Goal: Information Seeking & Learning: Learn about a topic

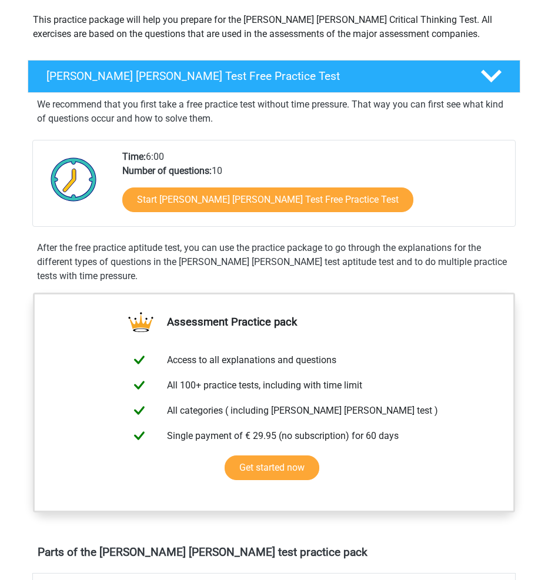
scroll to position [135, 0]
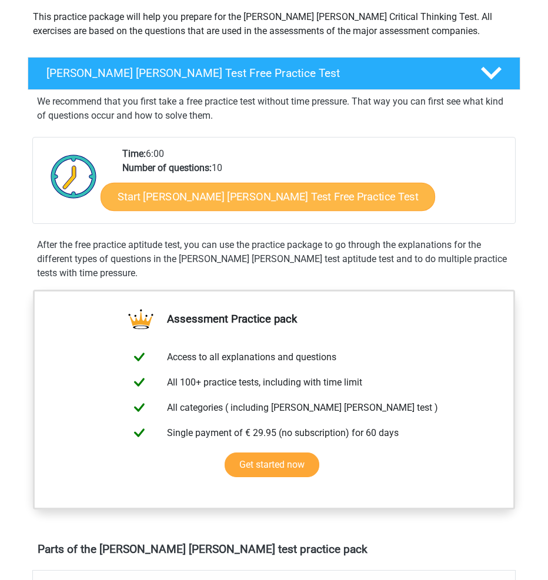
click at [315, 188] on link "Start [PERSON_NAME] [PERSON_NAME] Test Free Practice Test" at bounding box center [268, 197] width 335 height 28
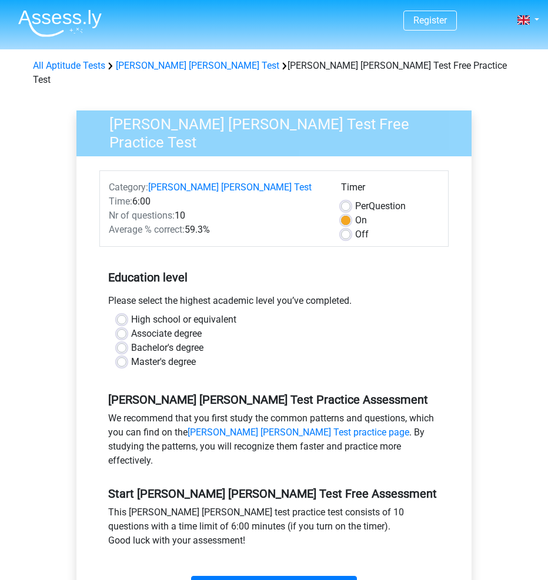
click at [141, 341] on label "Bachelor's degree" at bounding box center [167, 348] width 72 height 14
click at [126, 341] on input "Bachelor's degree" at bounding box center [121, 347] width 9 height 12
radio input "true"
click at [322, 576] on input "Start" at bounding box center [274, 587] width 166 height 22
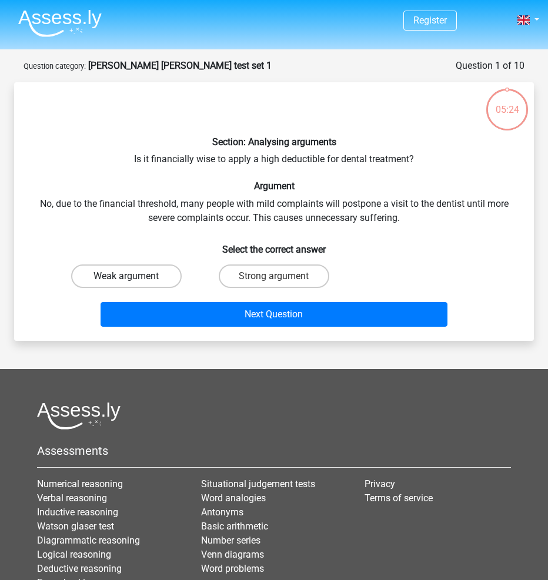
click at [148, 275] on label "Weak argument" at bounding box center [126, 277] width 111 height 24
click at [134, 276] on input "Weak argument" at bounding box center [130, 280] width 8 height 8
radio input "true"
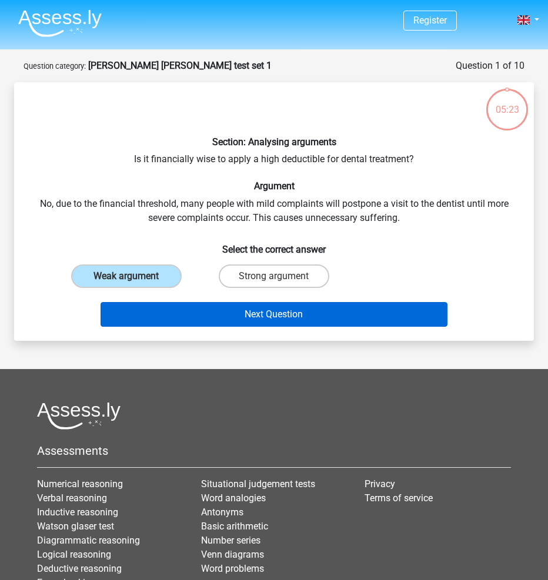
click at [236, 319] on button "Next Question" at bounding box center [274, 314] width 347 height 25
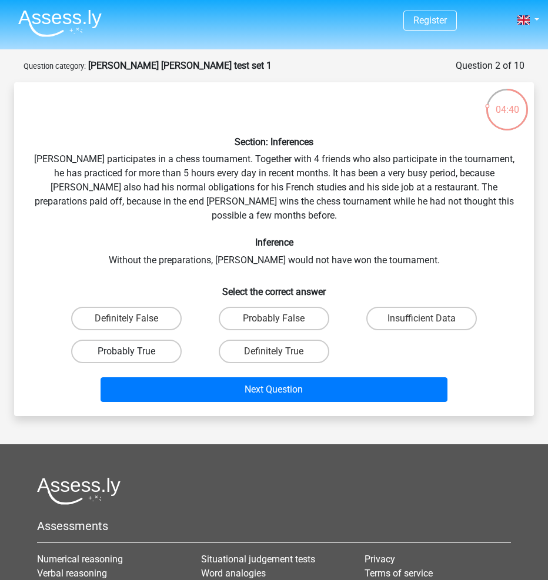
click at [122, 340] on label "Probably True" at bounding box center [126, 352] width 111 height 24
click at [126, 352] on input "Probably True" at bounding box center [130, 356] width 8 height 8
radio input "true"
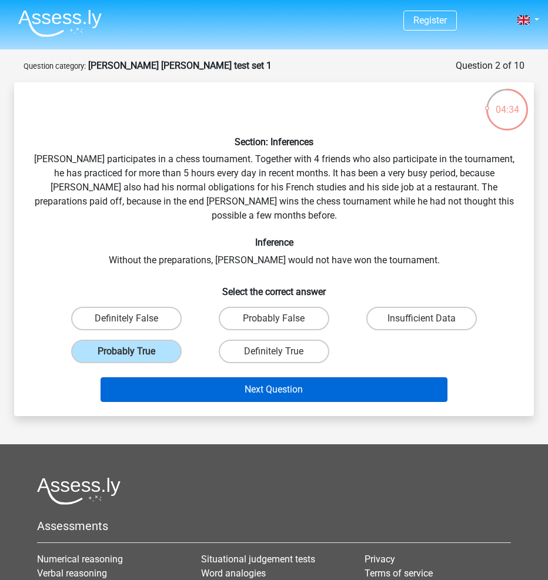
click at [208, 378] on button "Next Question" at bounding box center [274, 390] width 347 height 25
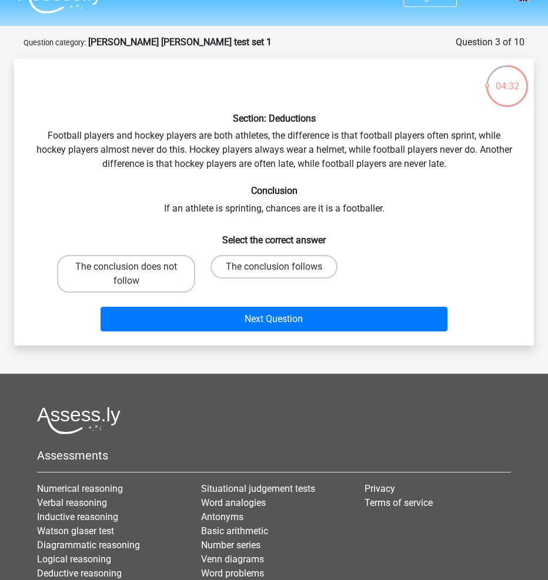
scroll to position [24, 0]
click at [293, 272] on label "The conclusion follows" at bounding box center [274, 267] width 127 height 24
click at [282, 272] on input "The conclusion follows" at bounding box center [278, 271] width 8 height 8
radio input "true"
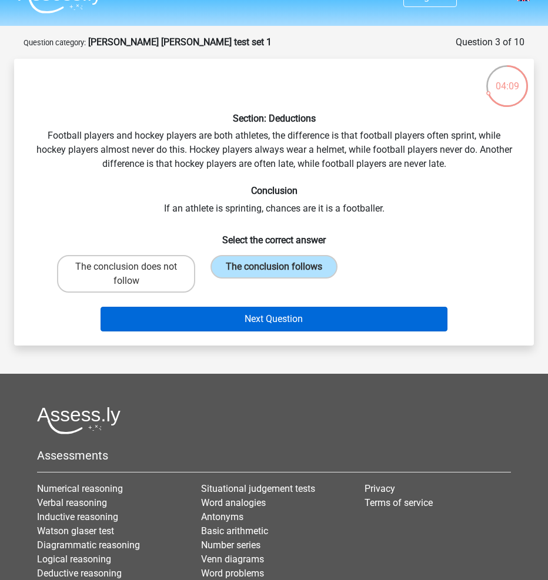
click at [311, 316] on button "Next Question" at bounding box center [274, 319] width 347 height 25
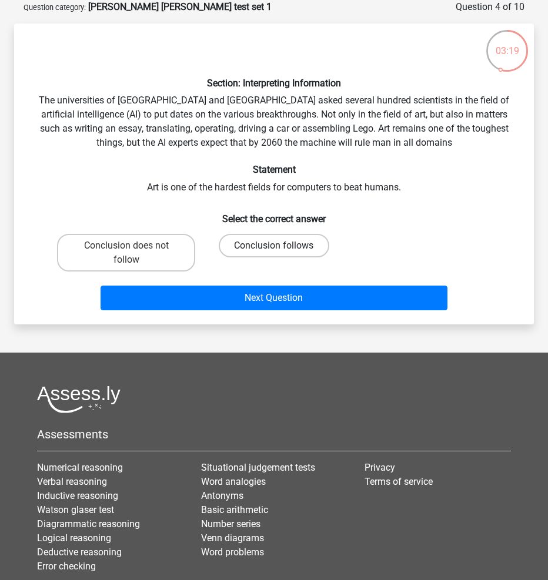
click at [328, 249] on div "Conclusion follows" at bounding box center [274, 253] width 138 height 38
drag, startPoint x: 318, startPoint y: 250, endPoint x: 321, endPoint y: 256, distance: 7.4
click at [318, 250] on label "Conclusion follows" at bounding box center [274, 246] width 111 height 24
click at [282, 250] on input "Conclusion follows" at bounding box center [278, 250] width 8 height 8
radio input "true"
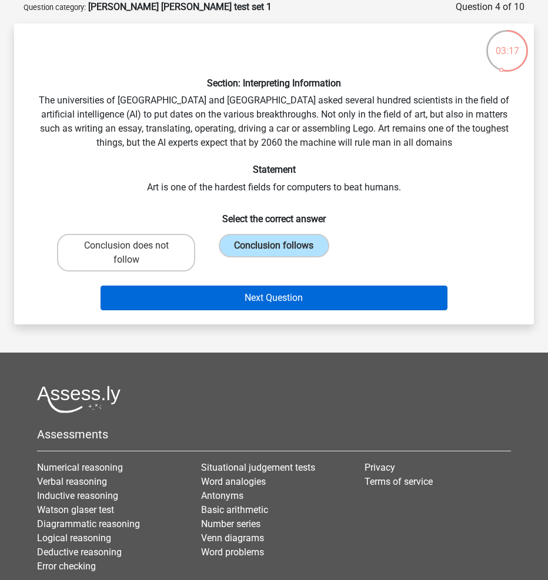
click at [362, 298] on button "Next Question" at bounding box center [274, 298] width 347 height 25
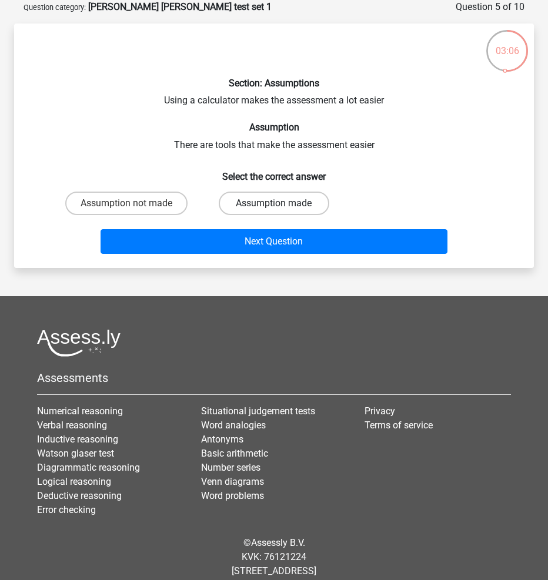
click at [297, 211] on label "Assumption made" at bounding box center [274, 204] width 111 height 24
click at [282, 211] on input "Assumption made" at bounding box center [278, 207] width 8 height 8
radio input "true"
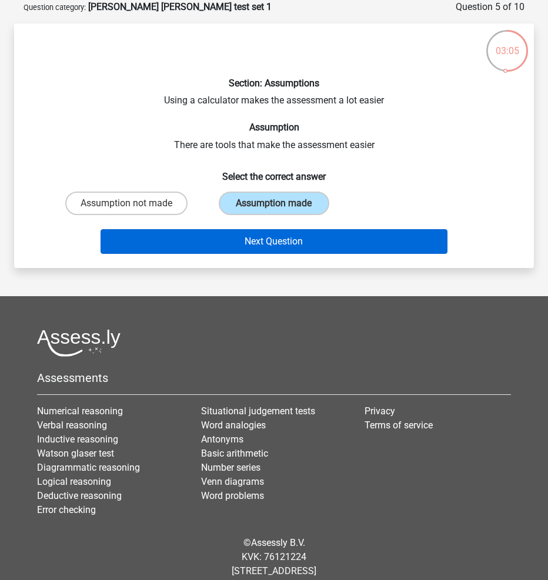
click at [340, 249] on button "Next Question" at bounding box center [274, 241] width 347 height 25
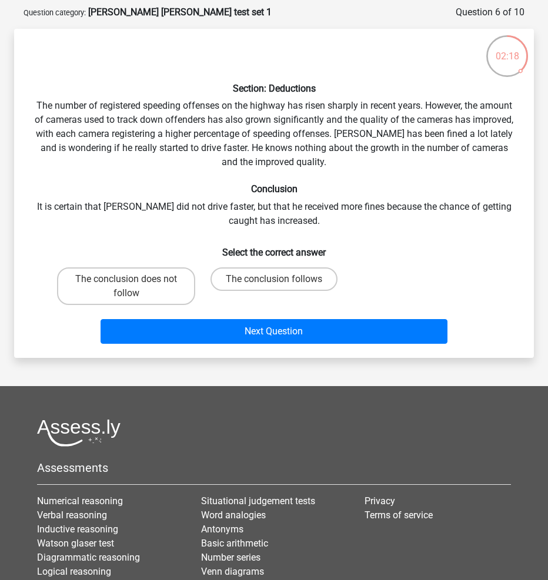
scroll to position [55, 0]
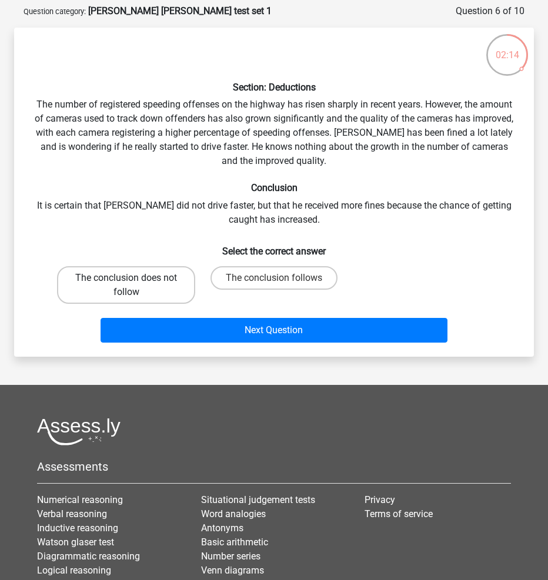
click at [166, 284] on label "The conclusion does not follow" at bounding box center [126, 285] width 138 height 38
click at [134, 284] on input "The conclusion does not follow" at bounding box center [130, 282] width 8 height 8
radio input "true"
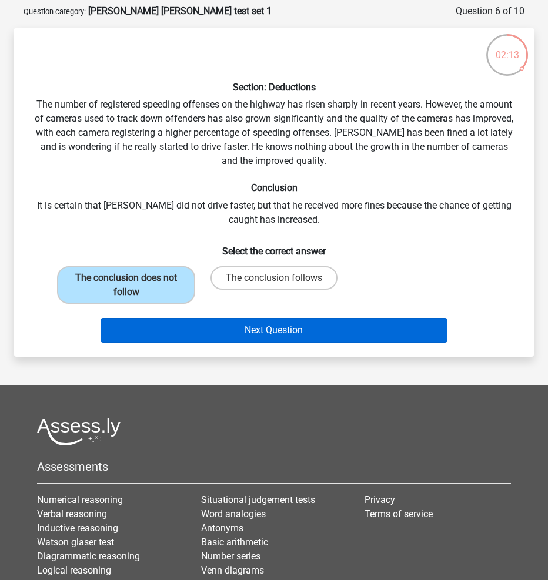
click at [231, 330] on button "Next Question" at bounding box center [274, 330] width 347 height 25
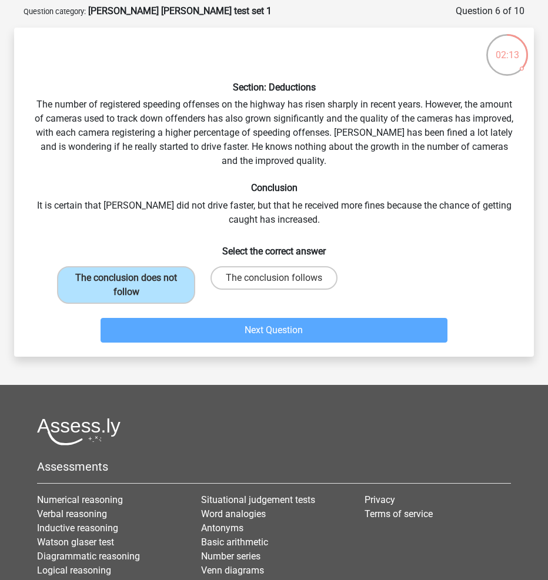
scroll to position [59, 0]
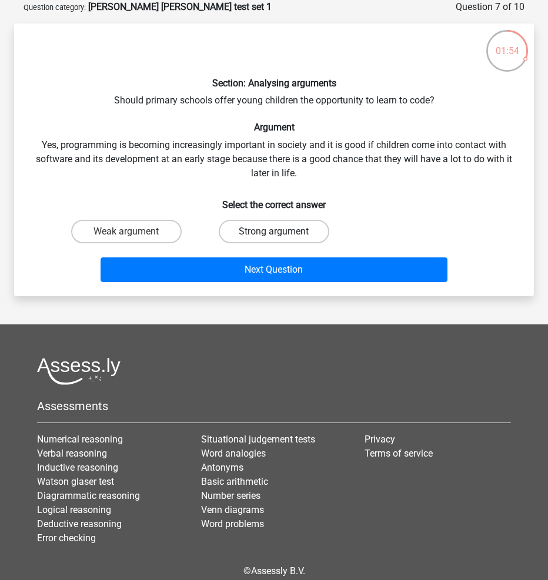
click at [257, 231] on label "Strong argument" at bounding box center [274, 232] width 111 height 24
click at [274, 232] on input "Strong argument" at bounding box center [278, 236] width 8 height 8
radio input "true"
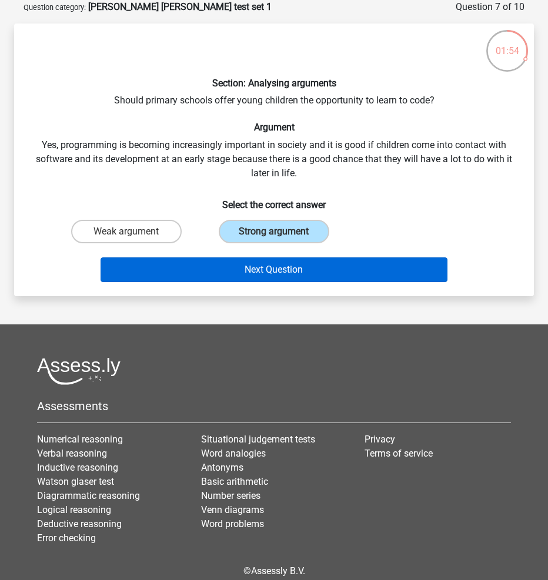
click at [278, 258] on button "Next Question" at bounding box center [274, 270] width 347 height 25
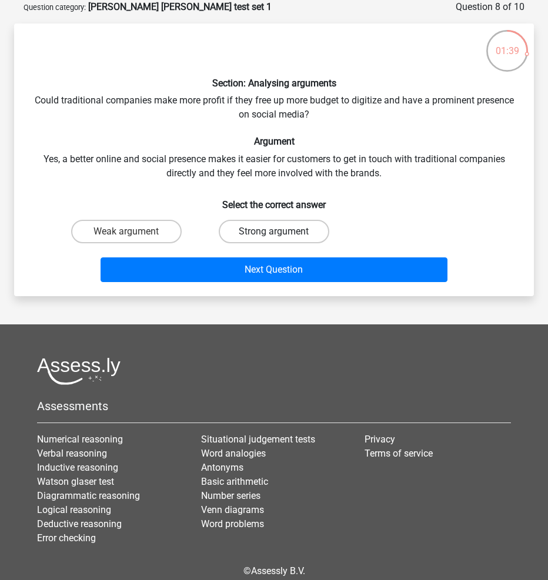
click at [241, 237] on label "Strong argument" at bounding box center [274, 232] width 111 height 24
click at [274, 237] on input "Strong argument" at bounding box center [278, 236] width 8 height 8
radio input "true"
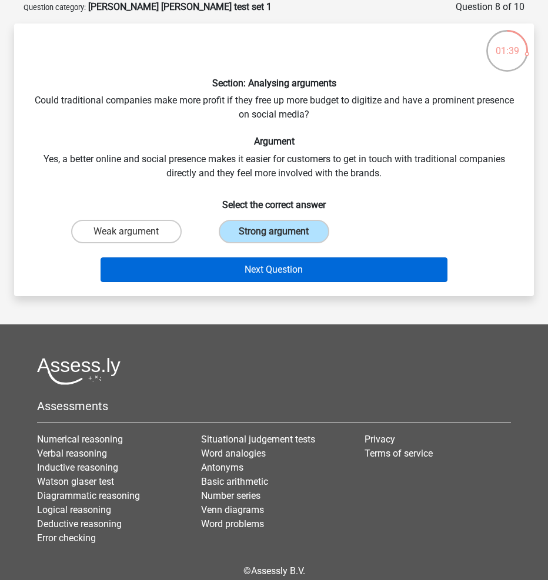
click at [330, 278] on button "Next Question" at bounding box center [274, 270] width 347 height 25
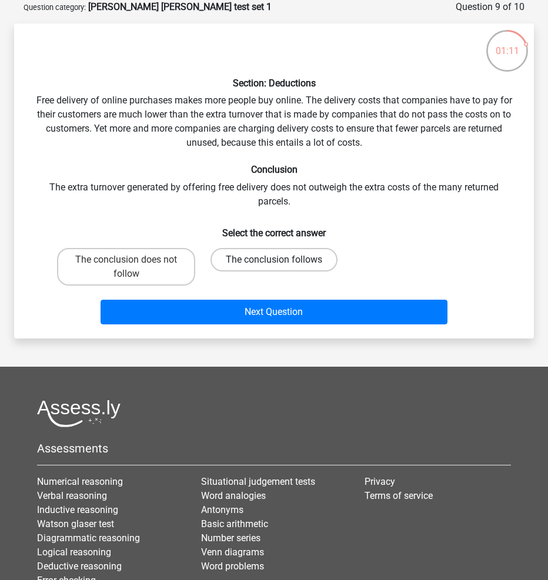
drag, startPoint x: 283, startPoint y: 251, endPoint x: 286, endPoint y: 261, distance: 11.0
click at [284, 251] on label "The conclusion follows" at bounding box center [274, 260] width 127 height 24
click at [282, 260] on input "The conclusion follows" at bounding box center [278, 264] width 8 height 8
radio input "true"
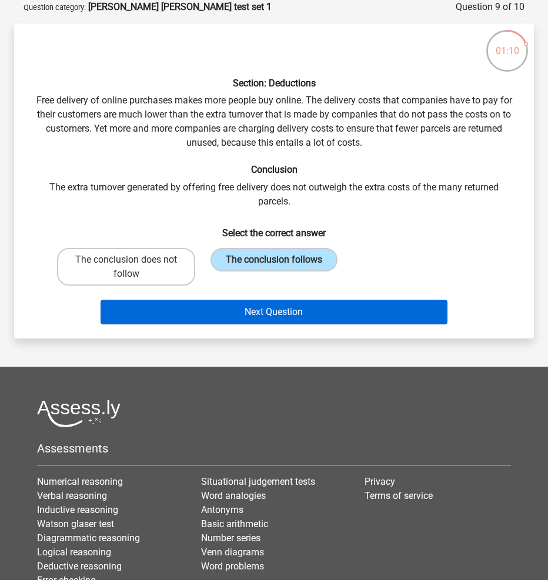
click at [320, 308] on button "Next Question" at bounding box center [274, 312] width 347 height 25
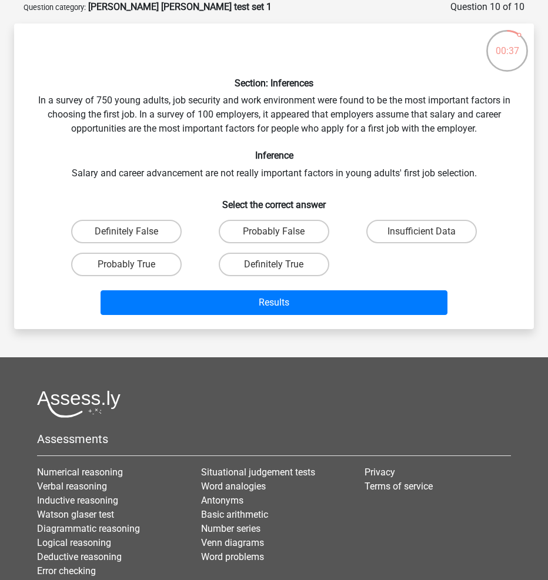
scroll to position [58, 0]
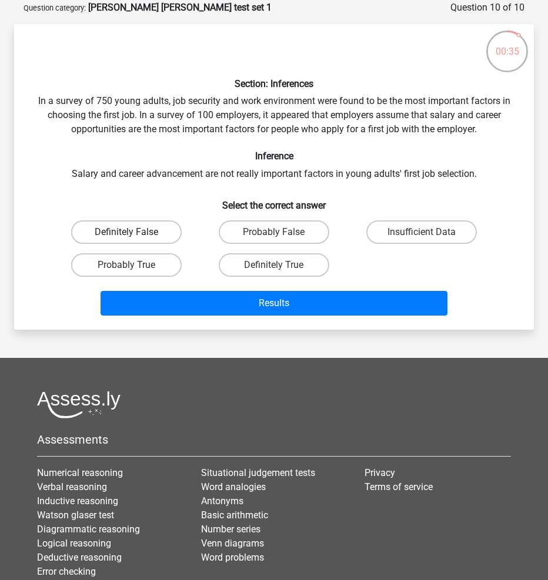
click at [153, 238] on label "Definitely False" at bounding box center [126, 233] width 111 height 24
click at [134, 238] on input "Definitely False" at bounding box center [130, 236] width 8 height 8
radio input "true"
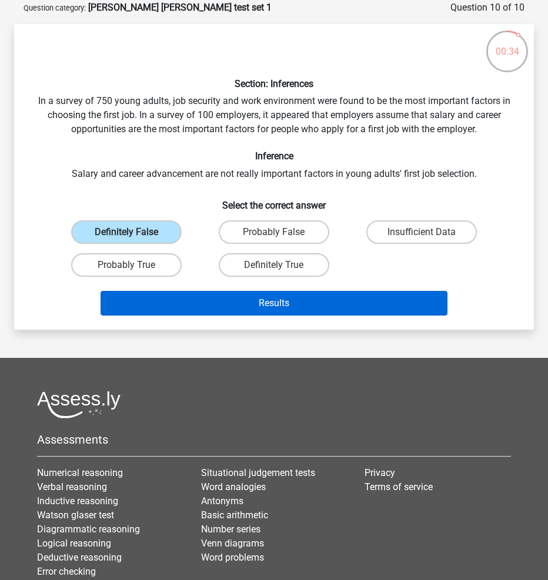
click at [278, 309] on button "Results" at bounding box center [274, 303] width 347 height 25
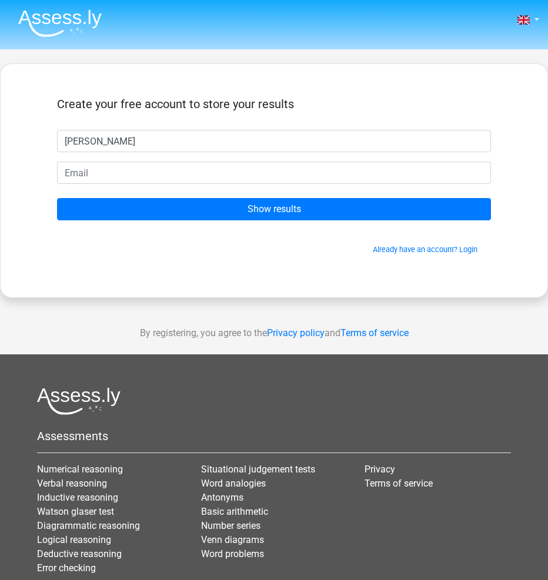
type input "john"
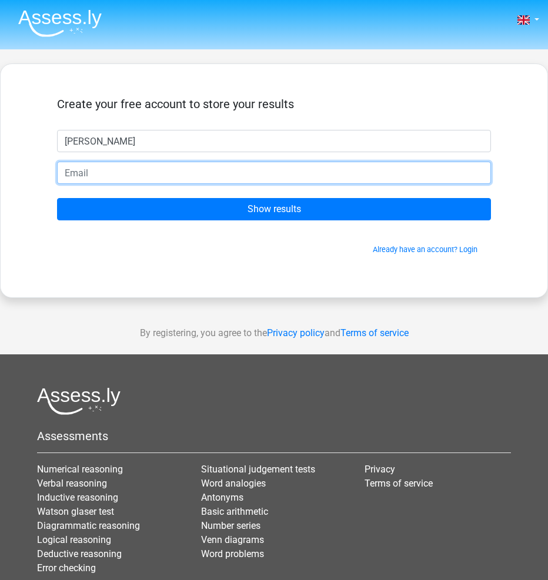
type input "honeyed.vitamin.9r@icloud.com"
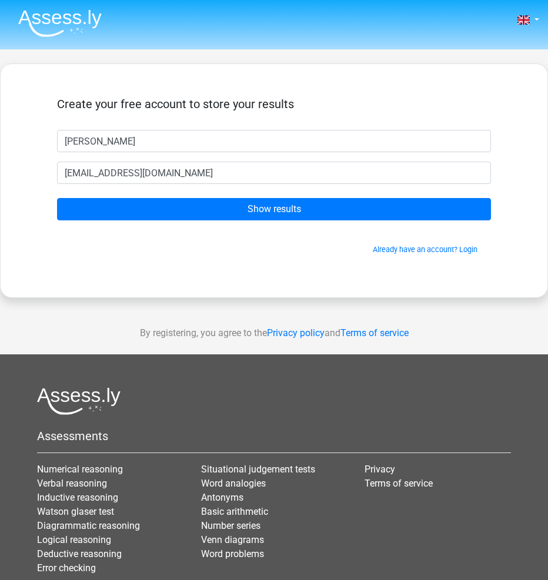
click at [283, 222] on form "Create your free account to store your results john honeyed.vitamin.9r@icloud.c…" at bounding box center [274, 176] width 434 height 158
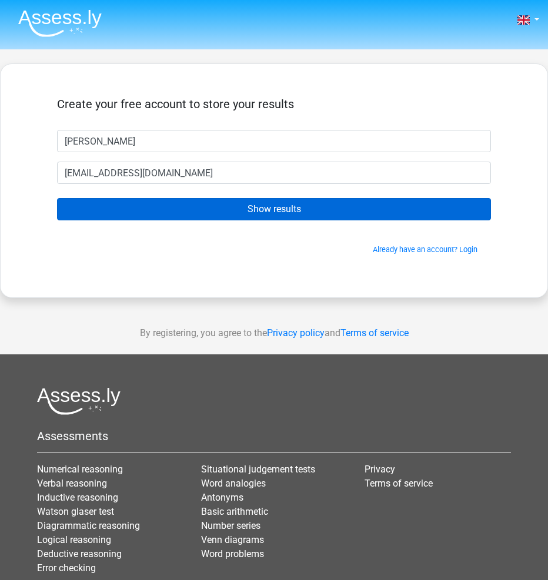
click at [284, 213] on input "Show results" at bounding box center [274, 209] width 434 height 22
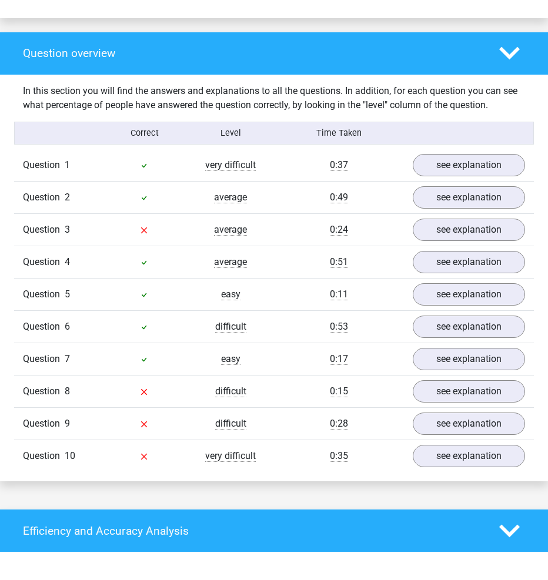
scroll to position [840, 0]
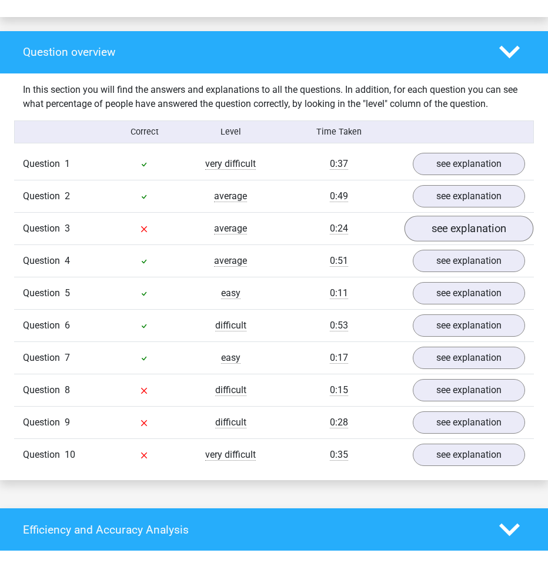
click at [451, 220] on link "see explanation" at bounding box center [469, 229] width 129 height 26
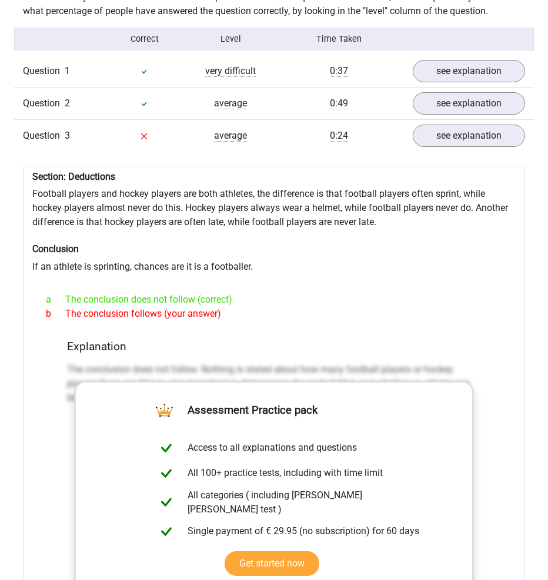
scroll to position [929, 0]
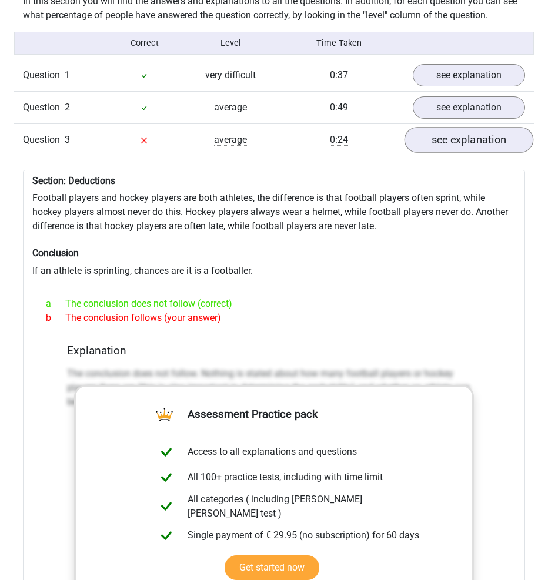
click at [483, 140] on link "see explanation" at bounding box center [469, 140] width 129 height 26
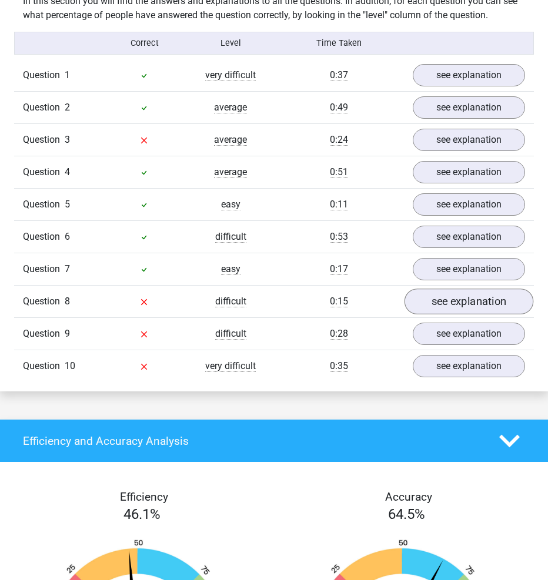
click at [460, 289] on link "see explanation" at bounding box center [469, 302] width 129 height 26
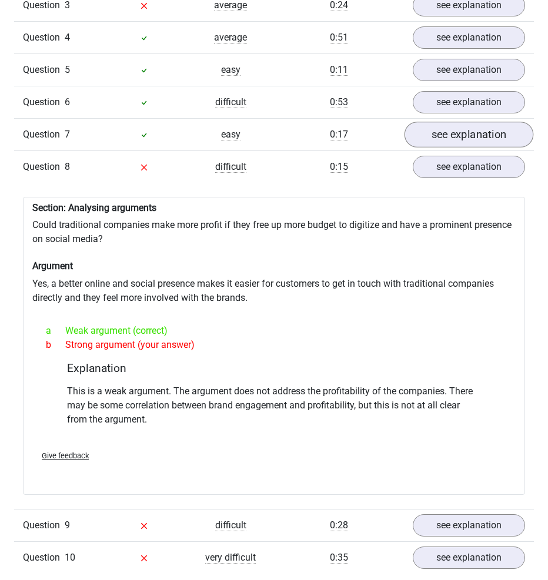
scroll to position [1067, 0]
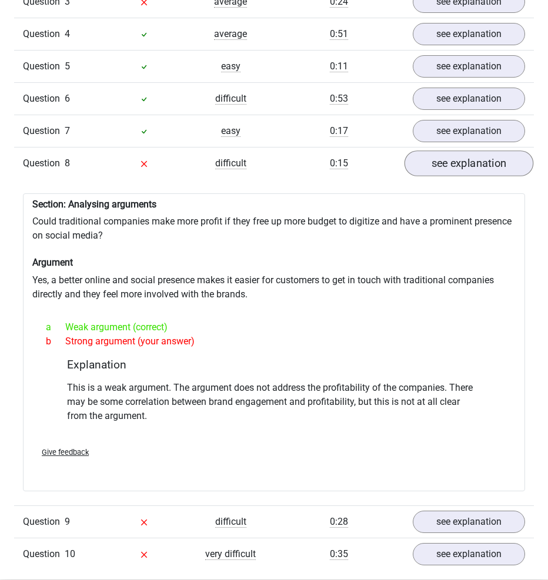
click at [475, 152] on link "see explanation" at bounding box center [469, 164] width 129 height 26
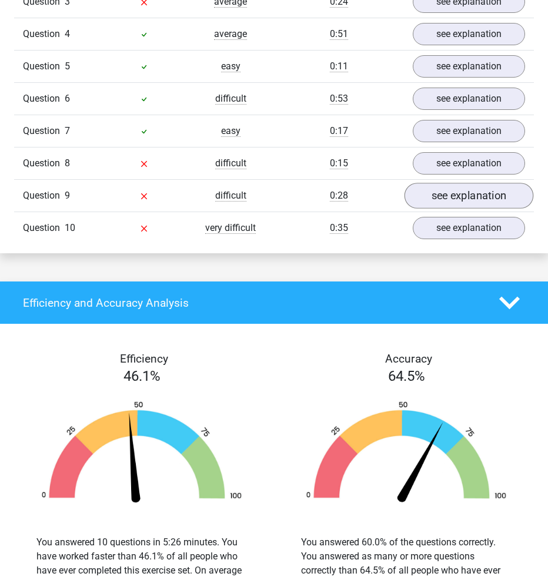
click at [485, 188] on link "see explanation" at bounding box center [469, 196] width 129 height 26
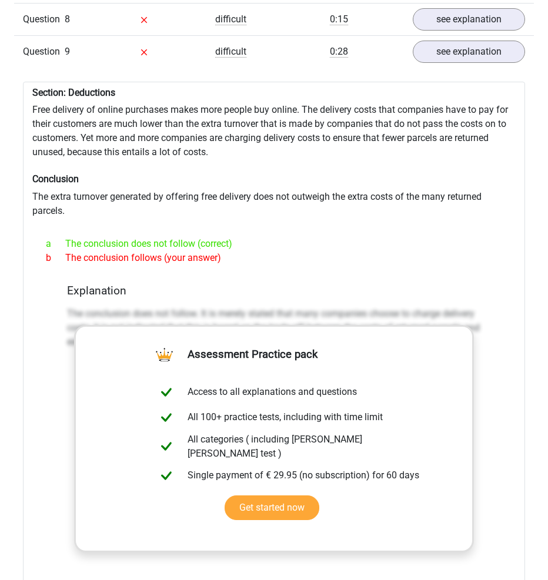
scroll to position [1213, 0]
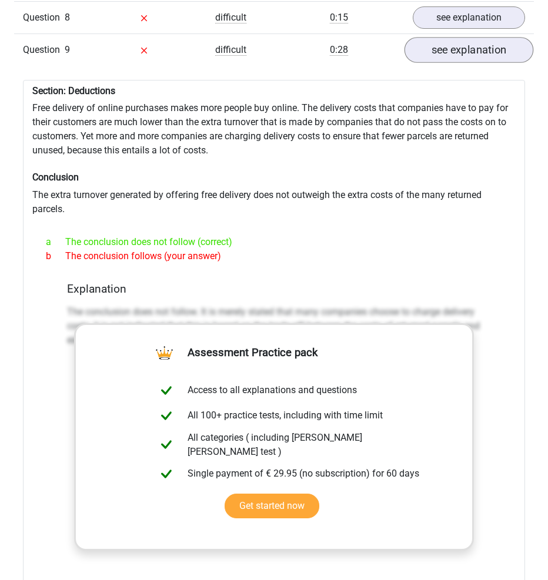
click at [475, 42] on link "see explanation" at bounding box center [469, 50] width 129 height 26
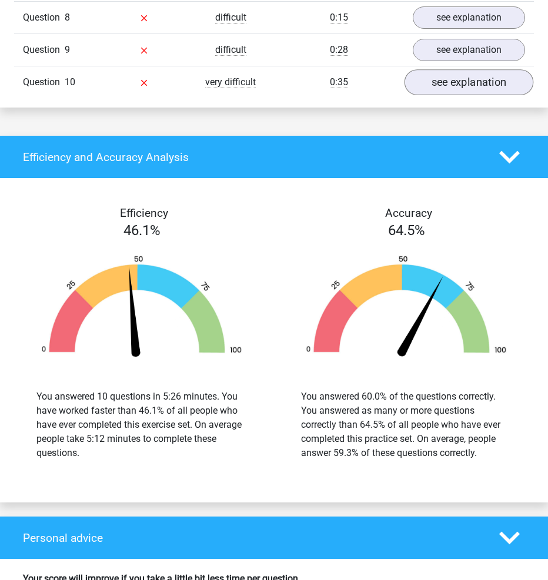
click at [488, 76] on link "see explanation" at bounding box center [469, 82] width 129 height 26
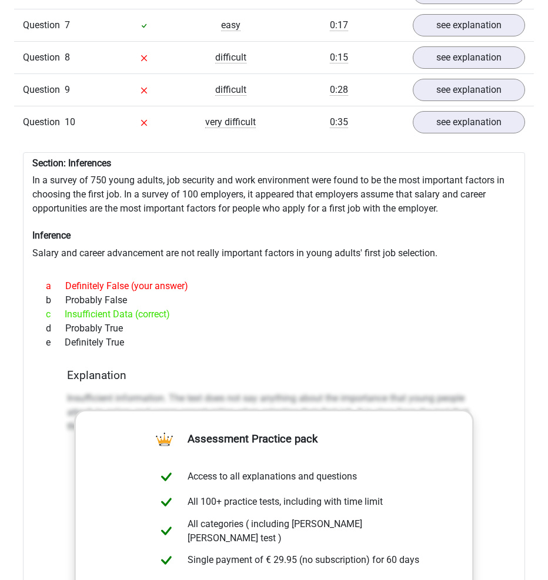
scroll to position [1123, 0]
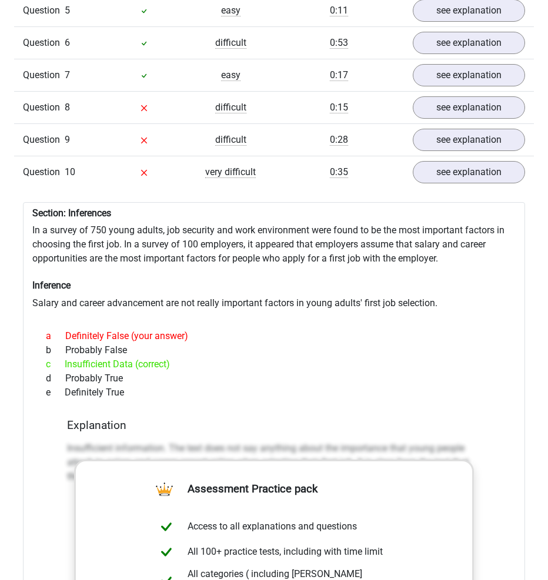
click at [375, 156] on div "Question 10 very difficult 0:35 see explanation" at bounding box center [274, 172] width 520 height 32
click at [387, 176] on div "Question 10 very difficult 0:35 see explanation" at bounding box center [274, 172] width 520 height 32
click at [425, 166] on link "see explanation" at bounding box center [469, 172] width 129 height 26
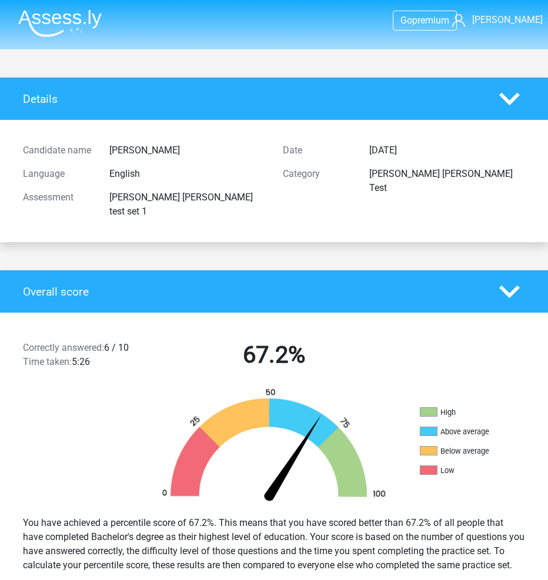
scroll to position [0, 0]
